Goal: Complete application form: Complete application form

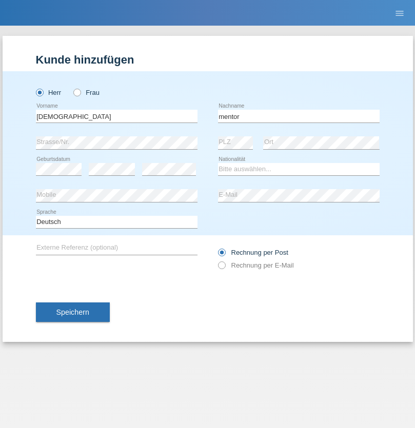
type input "mentor"
select select "CH"
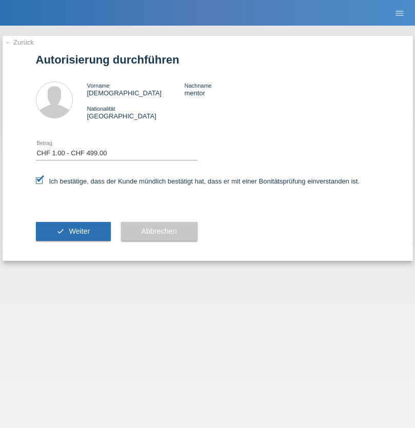
select select "1"
click at [73, 231] on span "Weiter" at bounding box center [79, 231] width 21 height 8
